Goal: Task Accomplishment & Management: Use online tool/utility

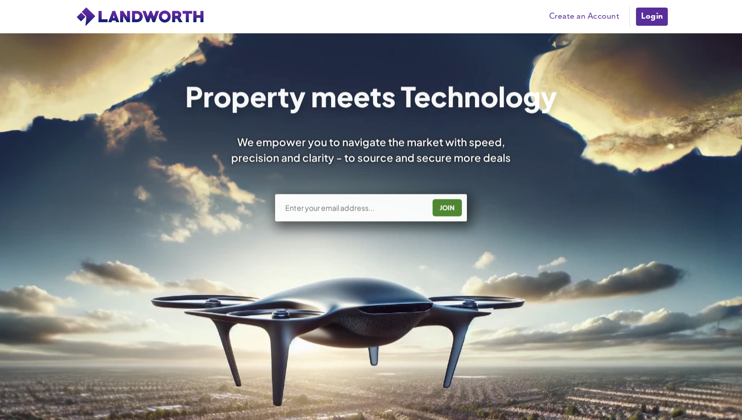
click at [658, 9] on link "Login" at bounding box center [652, 17] width 34 height 20
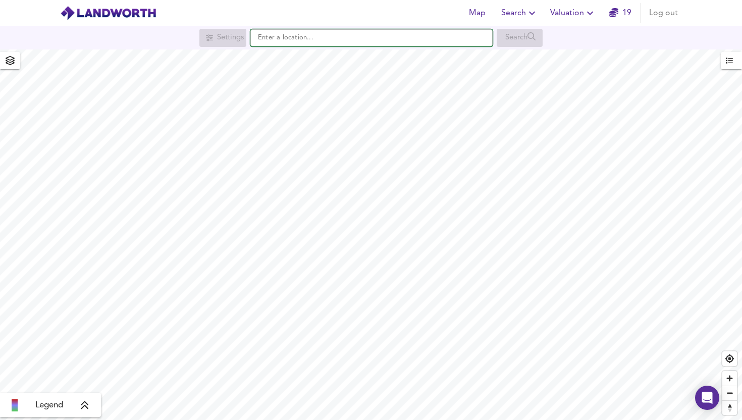
click at [310, 42] on input "text" at bounding box center [371, 37] width 242 height 17
paste input "WD3 9XY"
type input "WD3 9XY"
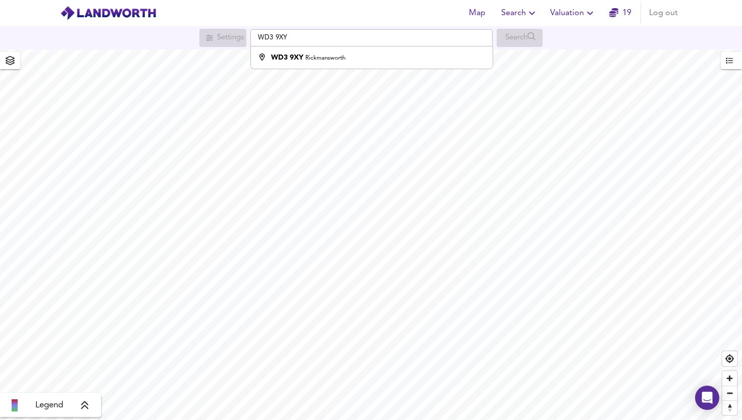
drag, startPoint x: 557, startPoint y: 16, endPoint x: 553, endPoint y: 21, distance: 6.2
click at [557, 16] on span "Valuation" at bounding box center [573, 13] width 46 height 14
click at [537, 37] on li "New Valuation Report" at bounding box center [573, 36] width 121 height 18
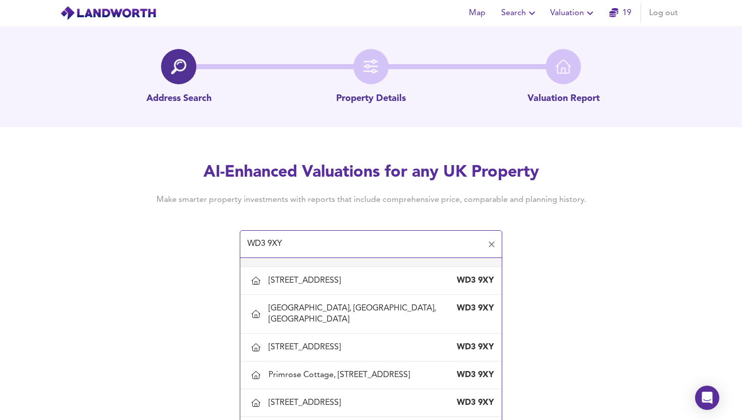
scroll to position [58, 0]
click at [345, 286] on div "Elm Cottage, Old Uxbridge Road, West Hyde, Hertfordshire" at bounding box center [307, 280] width 76 height 11
type input "Elm Cottage, Old Uxbridge Road, West Hyde, Hertfordshire"
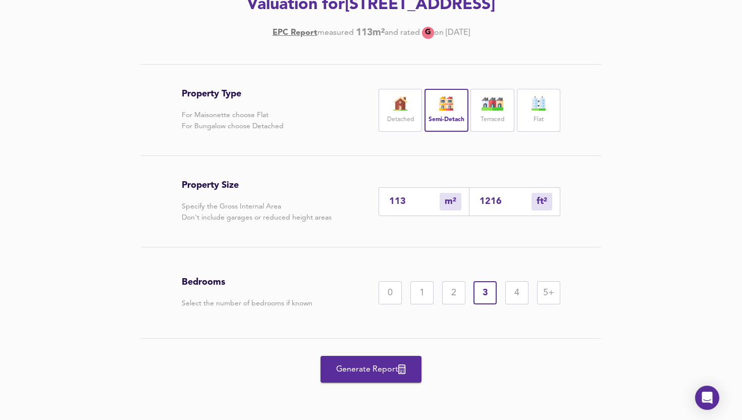
scroll to position [175, 0]
click at [384, 377] on span "Generate Report" at bounding box center [371, 369] width 81 height 14
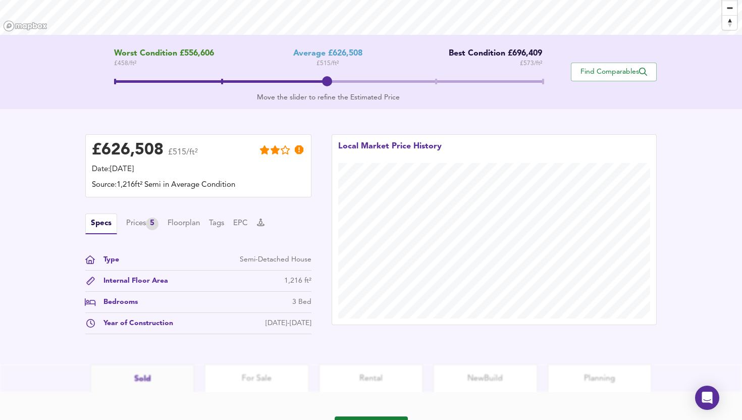
scroll to position [227, 0]
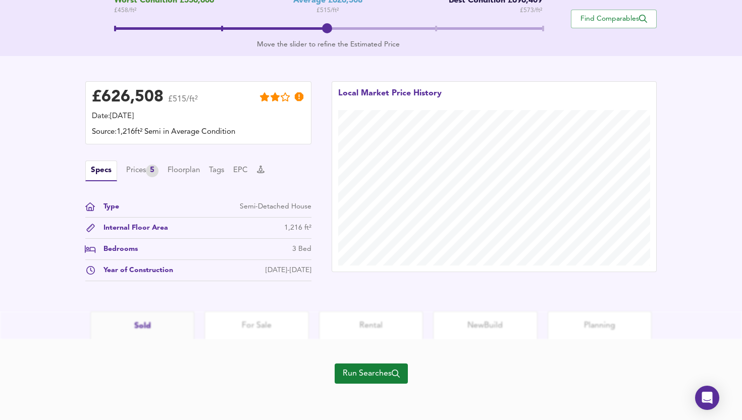
click at [377, 370] on span "Run Searches" at bounding box center [371, 374] width 57 height 14
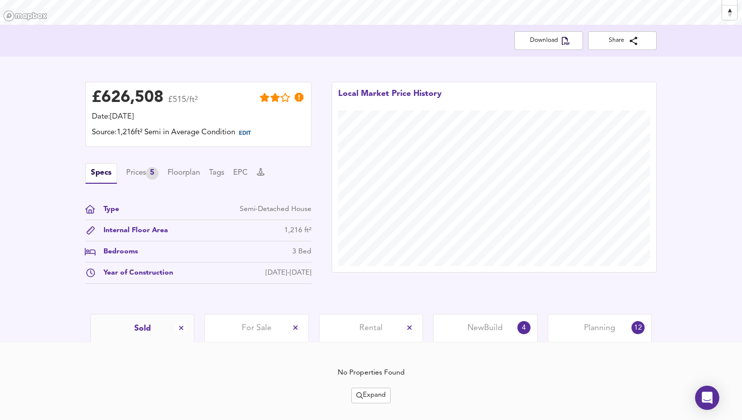
scroll to position [206, 0]
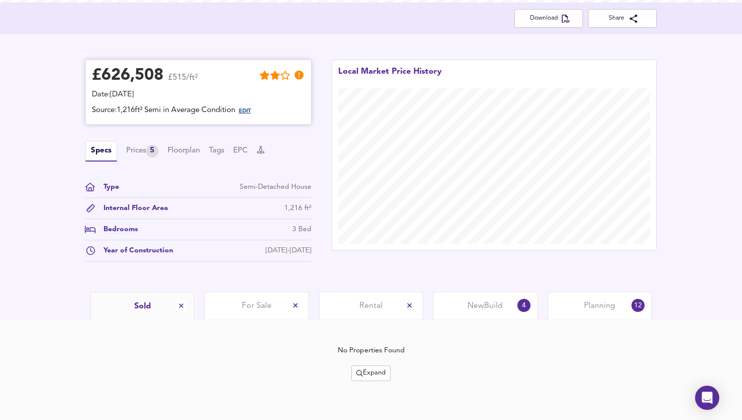
click at [251, 111] on span "EDIT" at bounding box center [245, 112] width 12 height 6
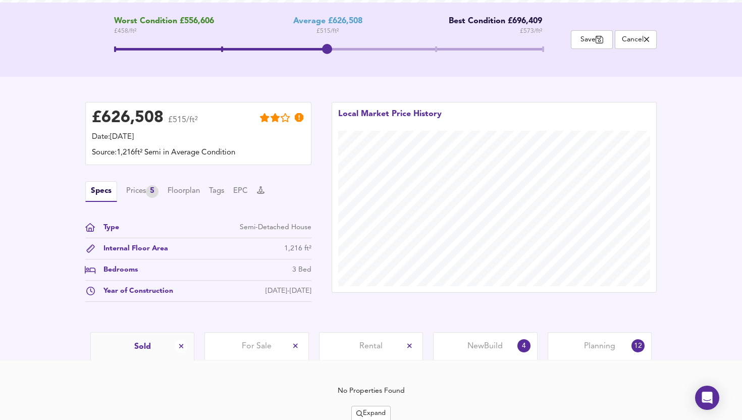
drag, startPoint x: 334, startPoint y: 47, endPoint x: 389, endPoint y: 53, distance: 55.3
click at [389, 53] on span at bounding box center [328, 50] width 429 height 18
drag, startPoint x: 415, startPoint y: 51, endPoint x: 355, endPoint y: 54, distance: 59.6
click at [355, 54] on span at bounding box center [328, 50] width 429 height 18
